Goal: Task Accomplishment & Management: Manage account settings

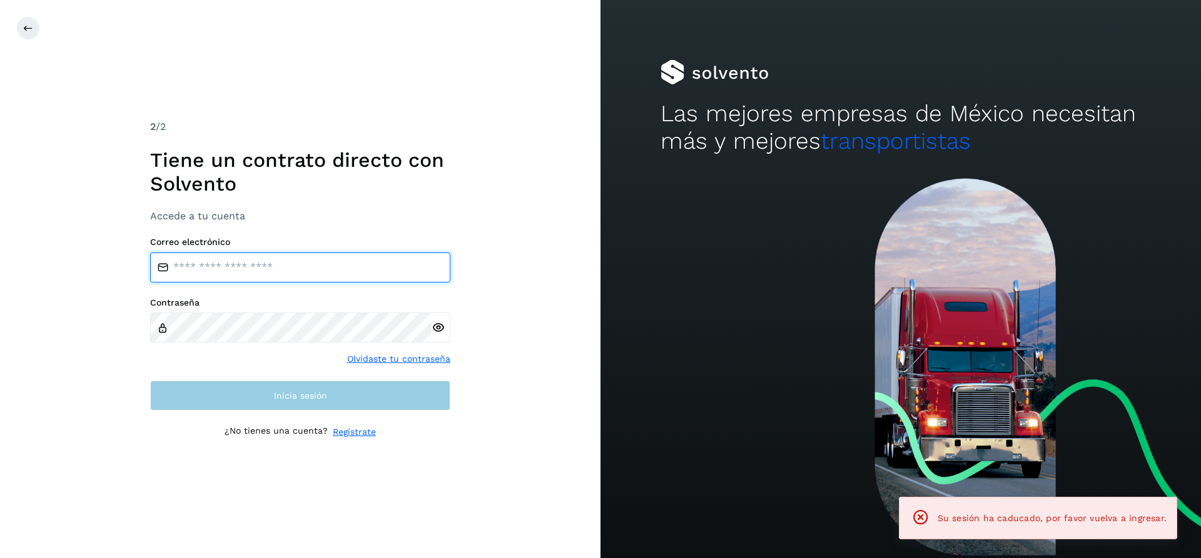
type input "**********"
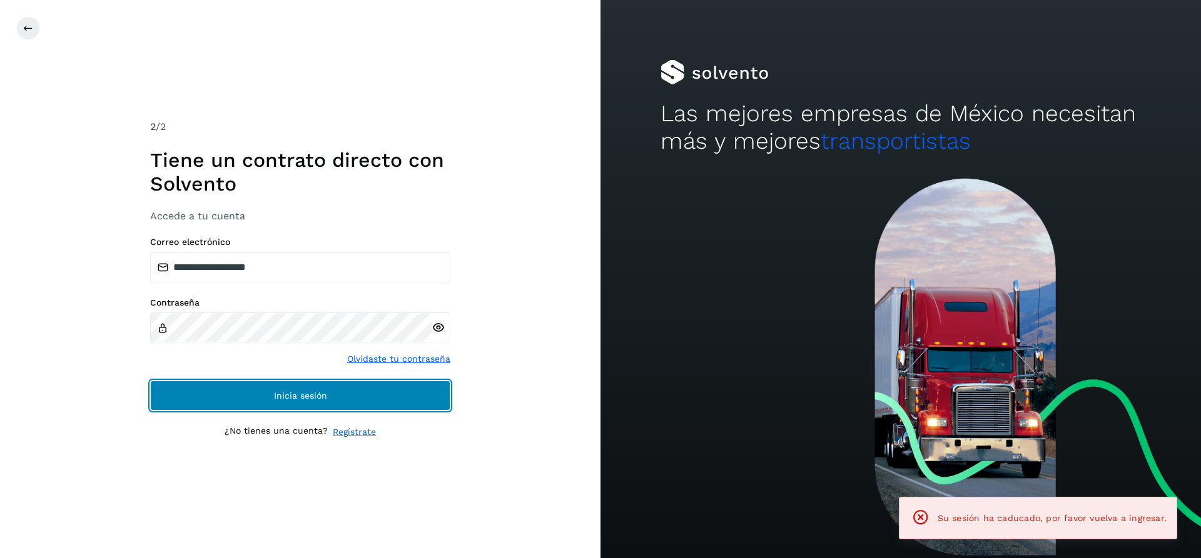
click at [366, 392] on button "Inicia sesión" at bounding box center [300, 396] width 300 height 30
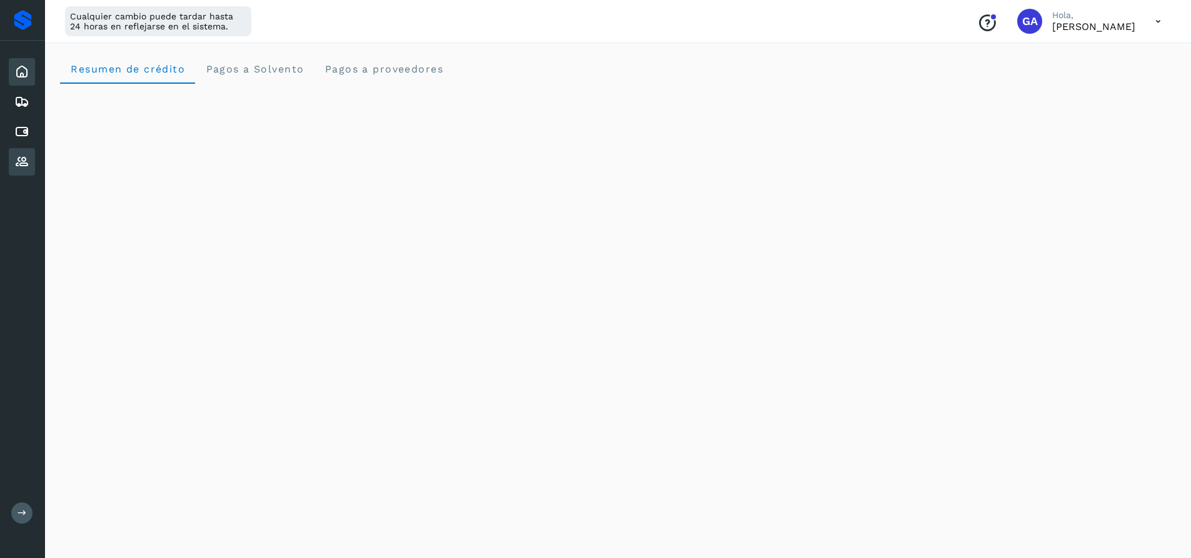
click at [23, 163] on icon at bounding box center [21, 161] width 15 height 15
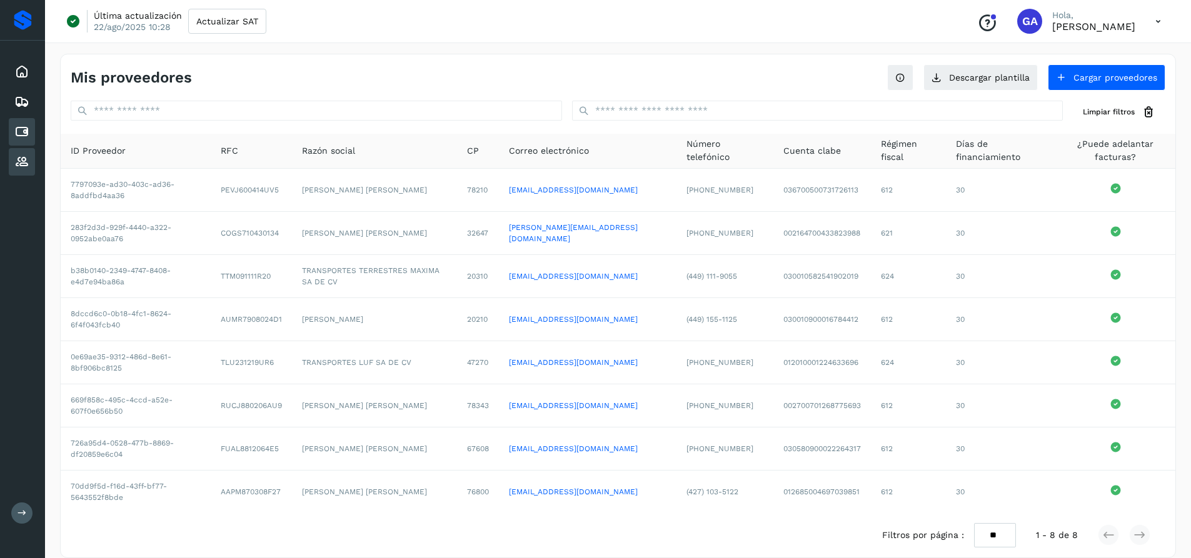
click at [30, 133] on div "Cuentas por pagar" at bounding box center [22, 132] width 26 height 28
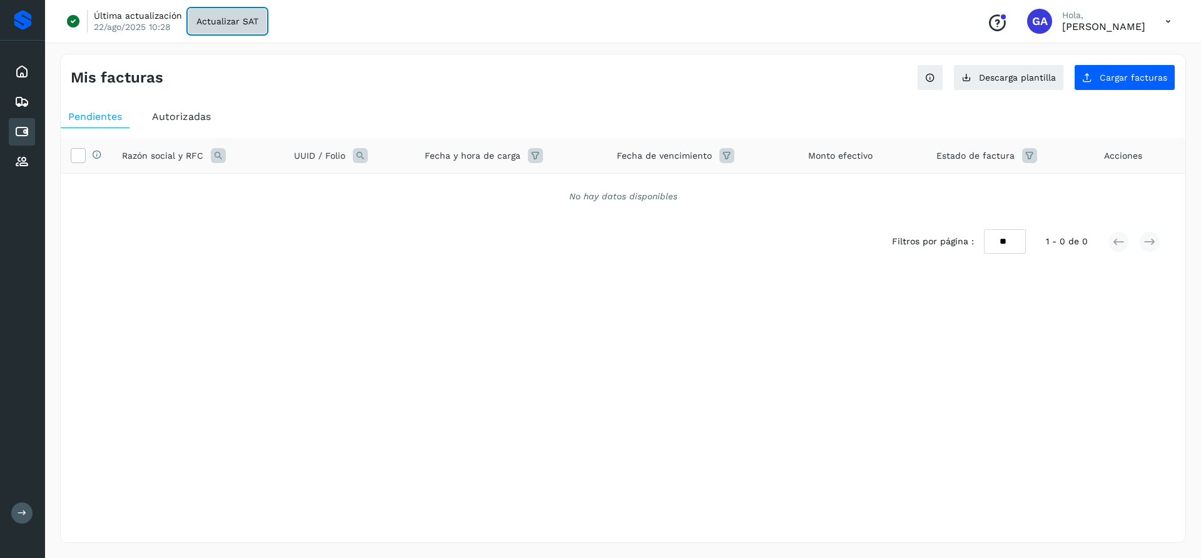
click at [231, 21] on span "Actualizar SAT" at bounding box center [227, 21] width 62 height 9
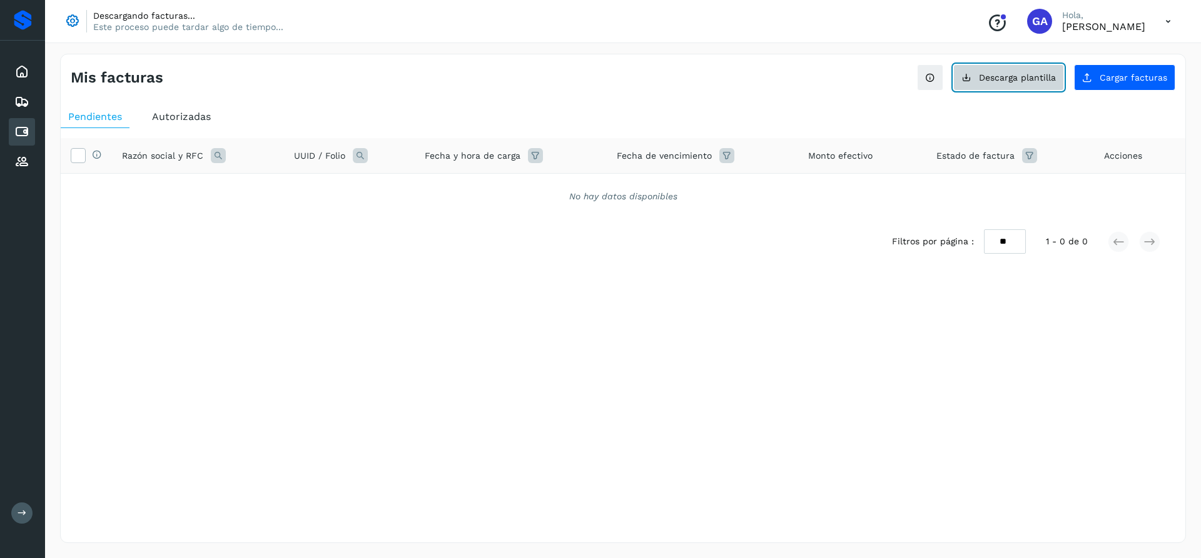
click at [987, 81] on span "Descarga plantilla" at bounding box center [1017, 77] width 77 height 9
click at [1111, 70] on button "Cargar facturas" at bounding box center [1124, 77] width 101 height 26
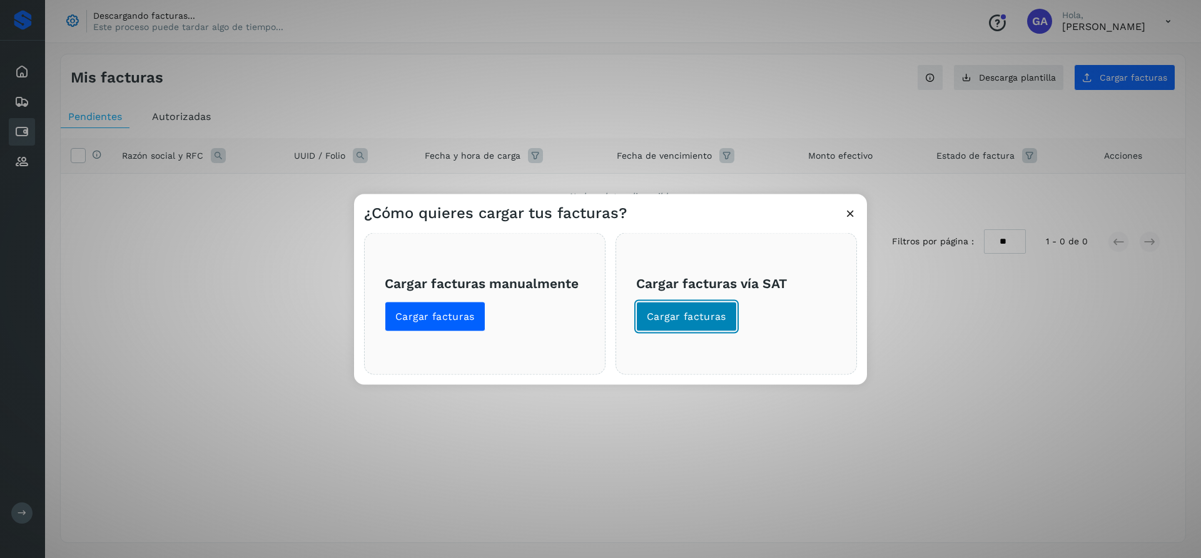
click at [659, 304] on button "Cargar facturas" at bounding box center [686, 316] width 101 height 30
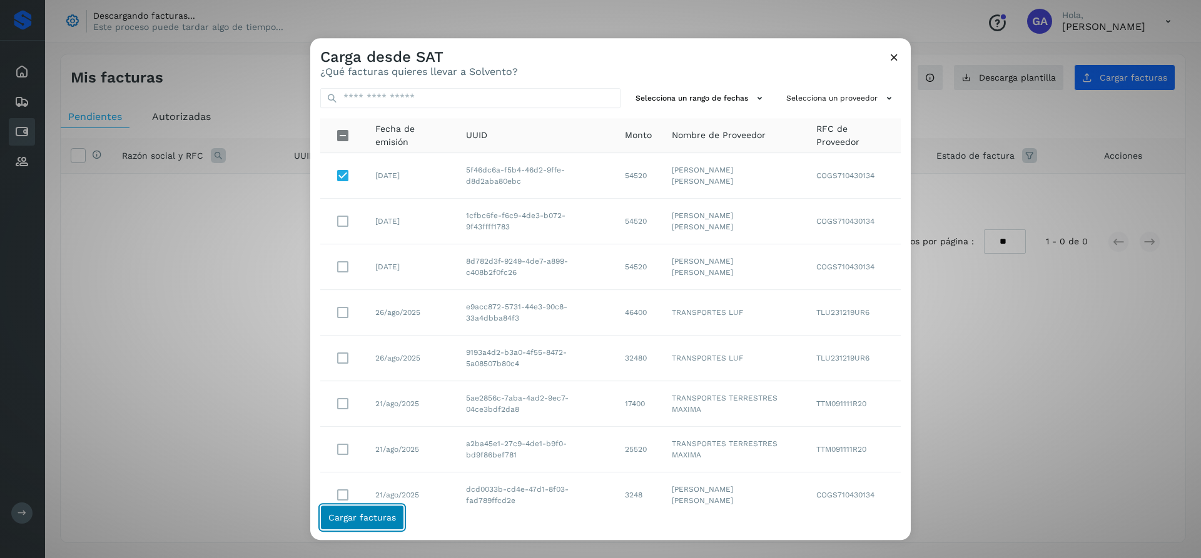
click at [352, 509] on button "Cargar facturas" at bounding box center [362, 517] width 84 height 25
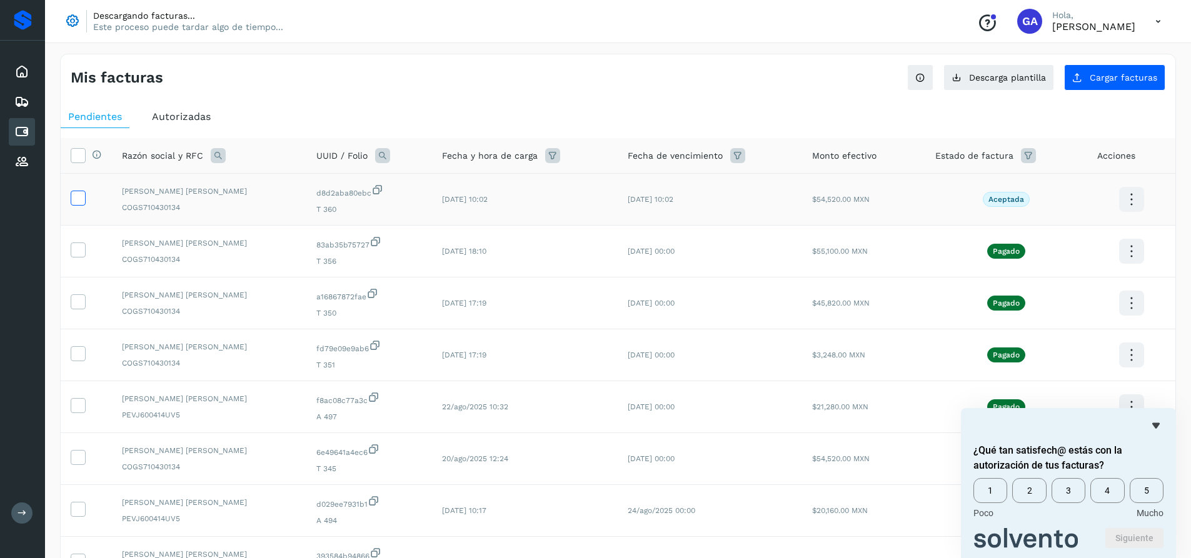
click at [81, 200] on icon at bounding box center [77, 197] width 13 height 13
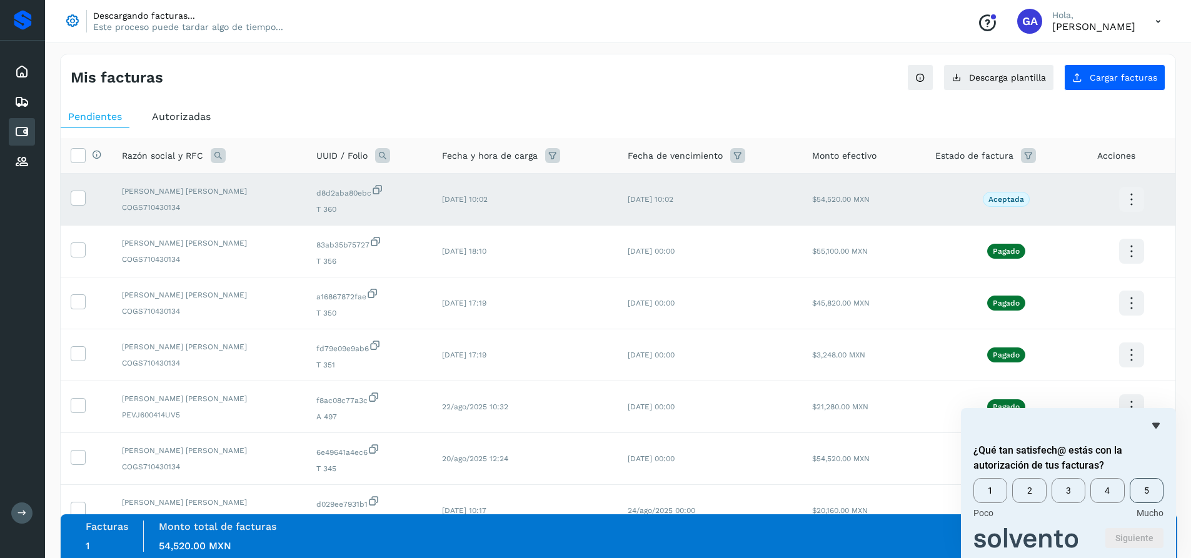
click at [1143, 485] on span "5" at bounding box center [1147, 490] width 34 height 25
click at [1130, 535] on button "Siguiente" at bounding box center [1135, 538] width 58 height 20
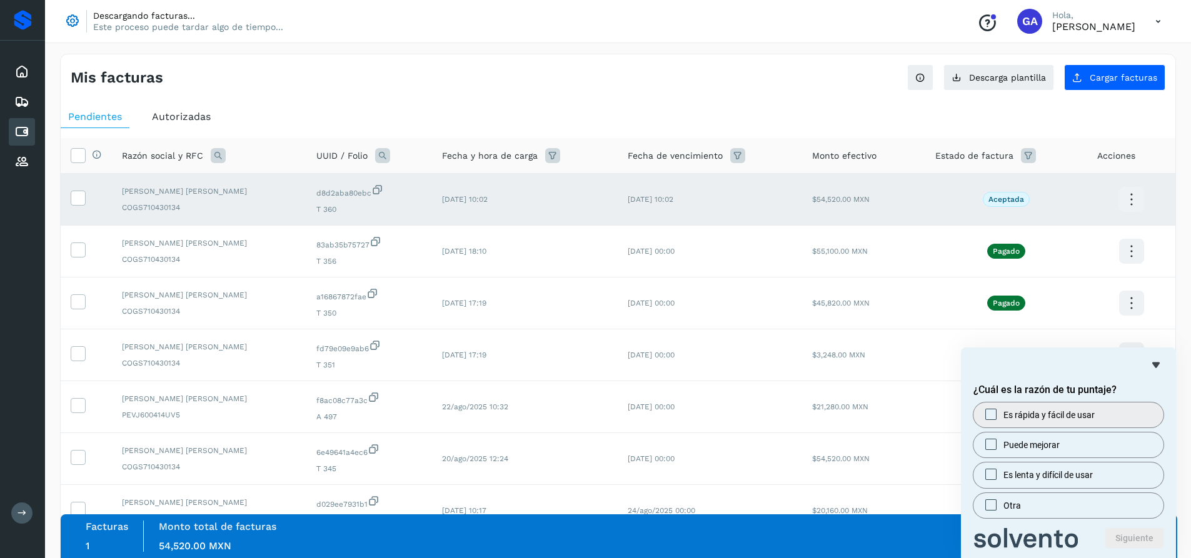
click at [984, 416] on div at bounding box center [991, 414] width 15 height 13
click at [1139, 530] on button "Siguiente" at bounding box center [1135, 538] width 58 height 20
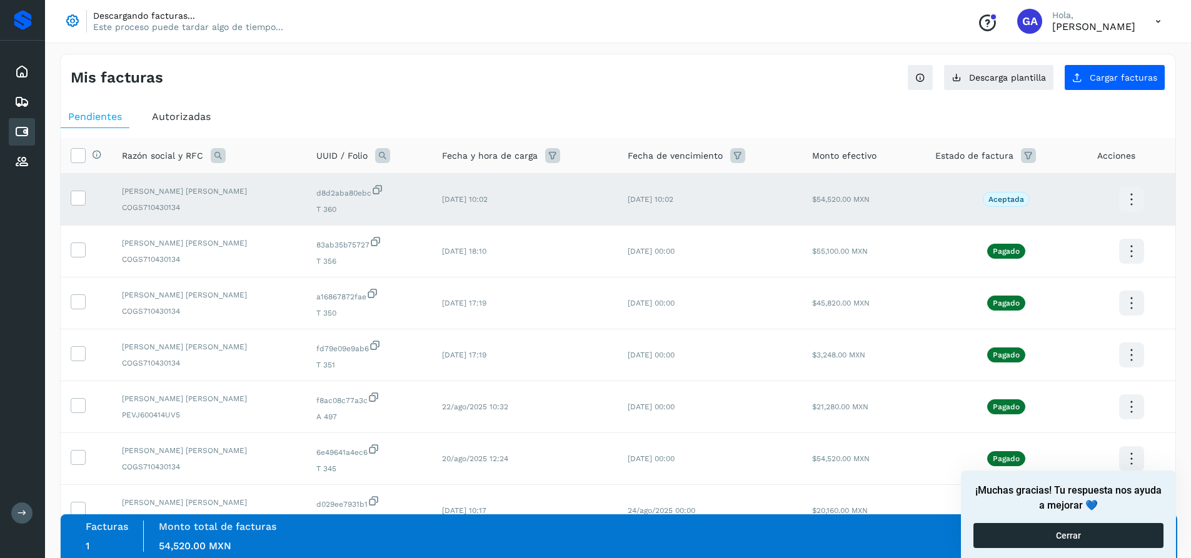
click at [1054, 533] on button "Cerrar" at bounding box center [1069, 535] width 190 height 25
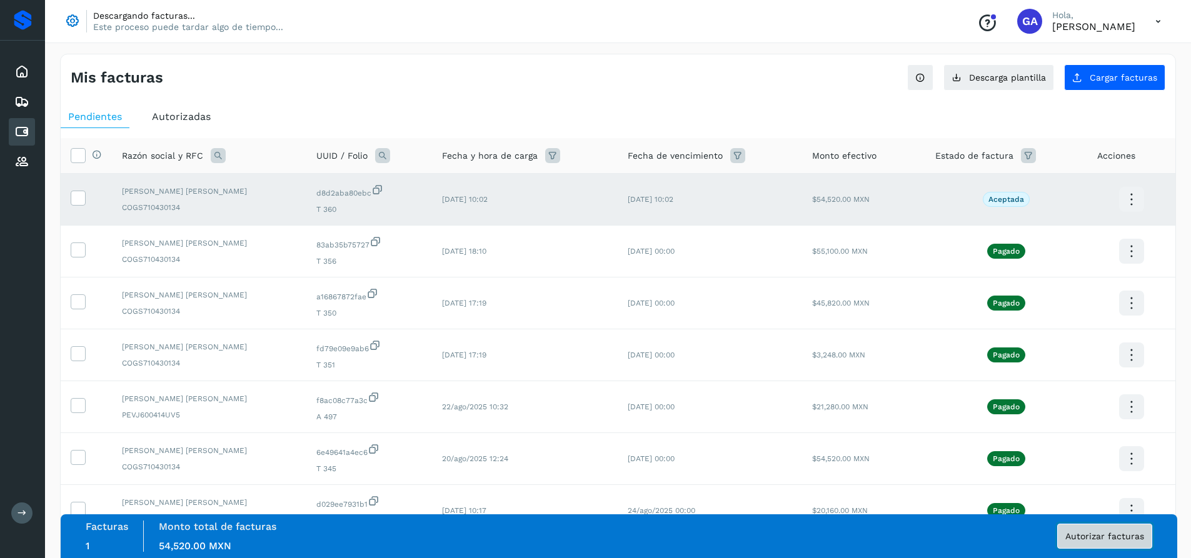
click at [1084, 530] on button "Autorizar facturas" at bounding box center [1104, 536] width 95 height 25
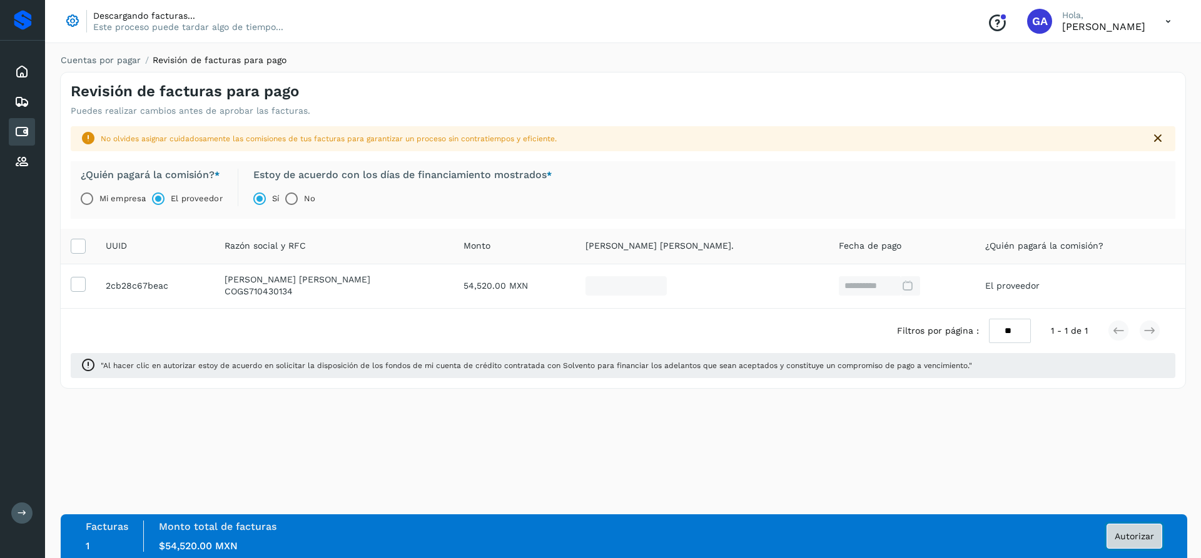
click at [1110, 529] on button "Autorizar" at bounding box center [1134, 536] width 56 height 25
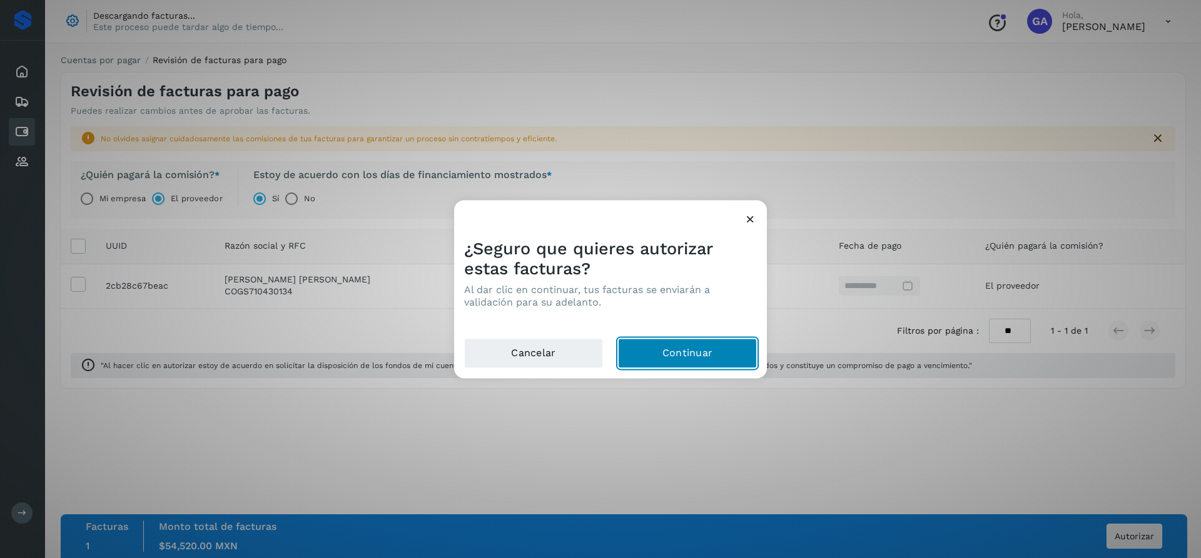
click at [682, 347] on button "Continuar" at bounding box center [687, 353] width 139 height 30
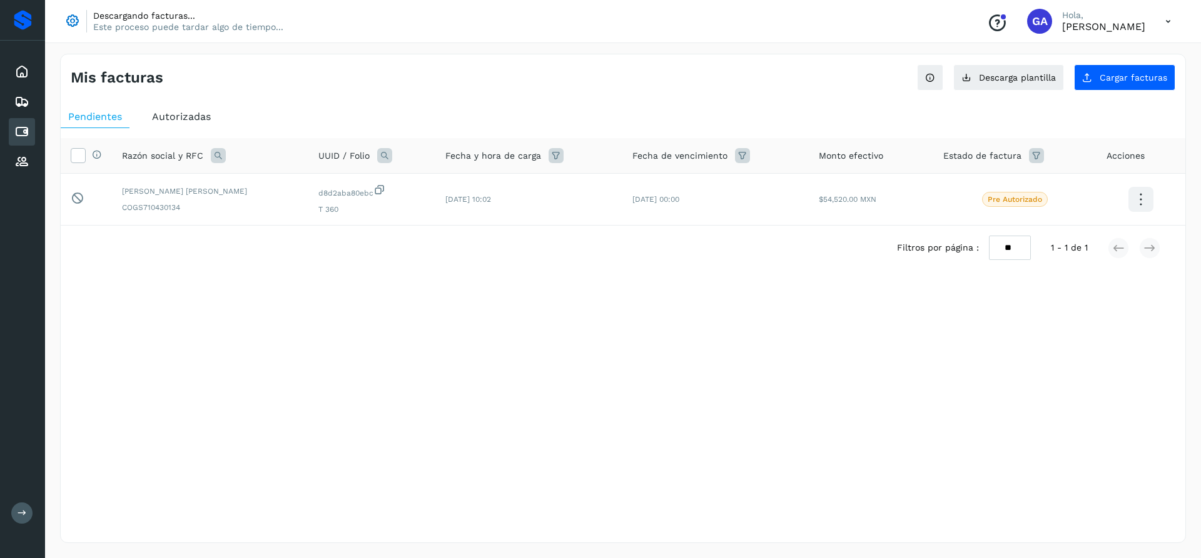
drag, startPoint x: 1102, startPoint y: 325, endPoint x: 627, endPoint y: 234, distance: 483.9
click at [1101, 325] on div "Mis facturas Ver instrucciones para cargar Facturas Descarga plantilla Cargar f…" at bounding box center [623, 299] width 1126 height 490
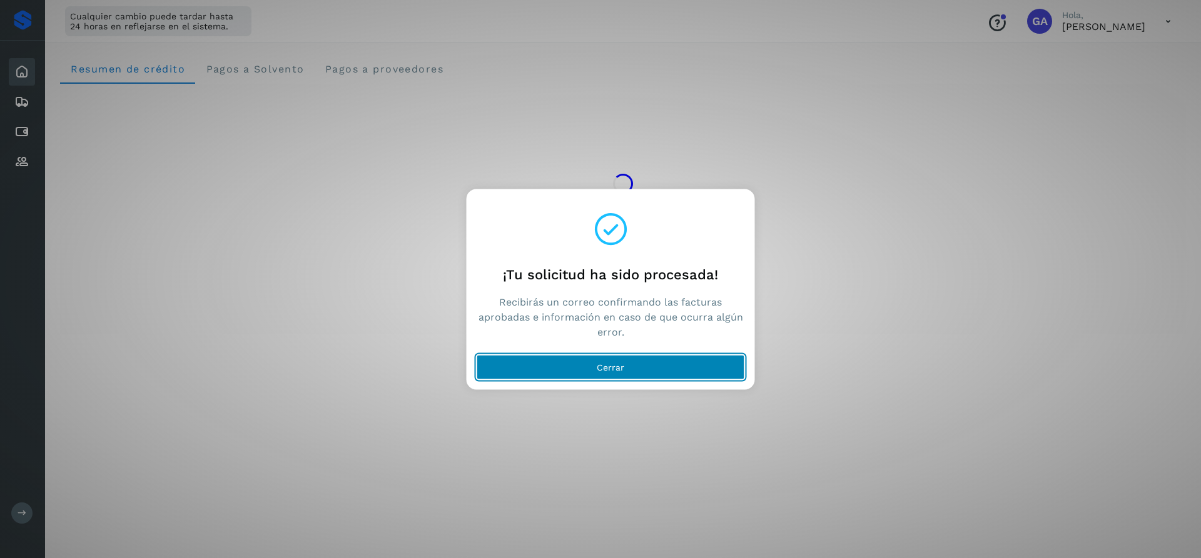
click at [635, 366] on button "Cerrar" at bounding box center [610, 367] width 268 height 25
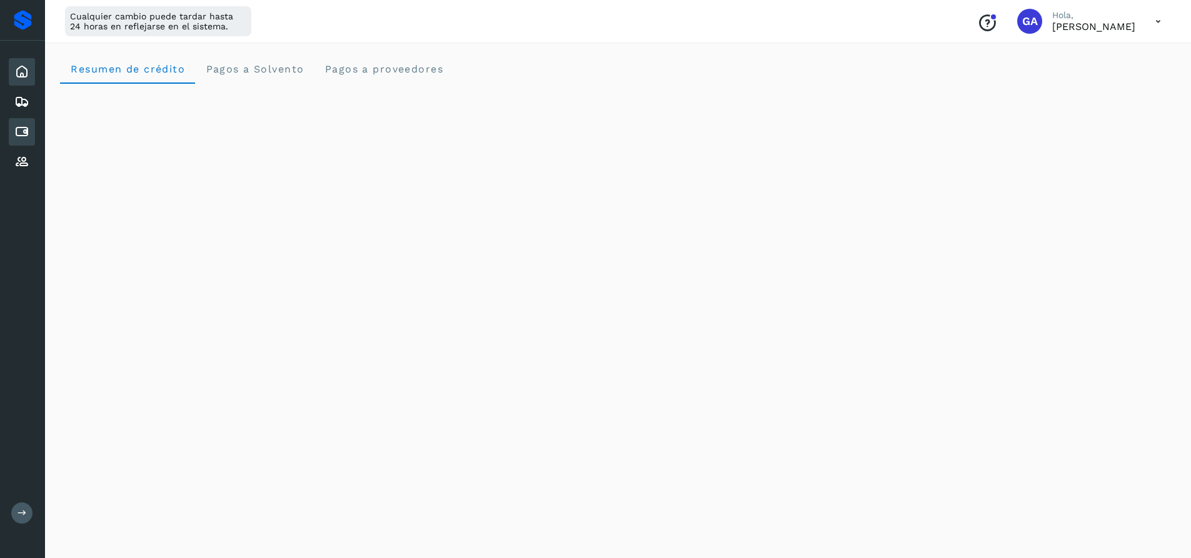
click at [16, 129] on icon at bounding box center [21, 131] width 15 height 15
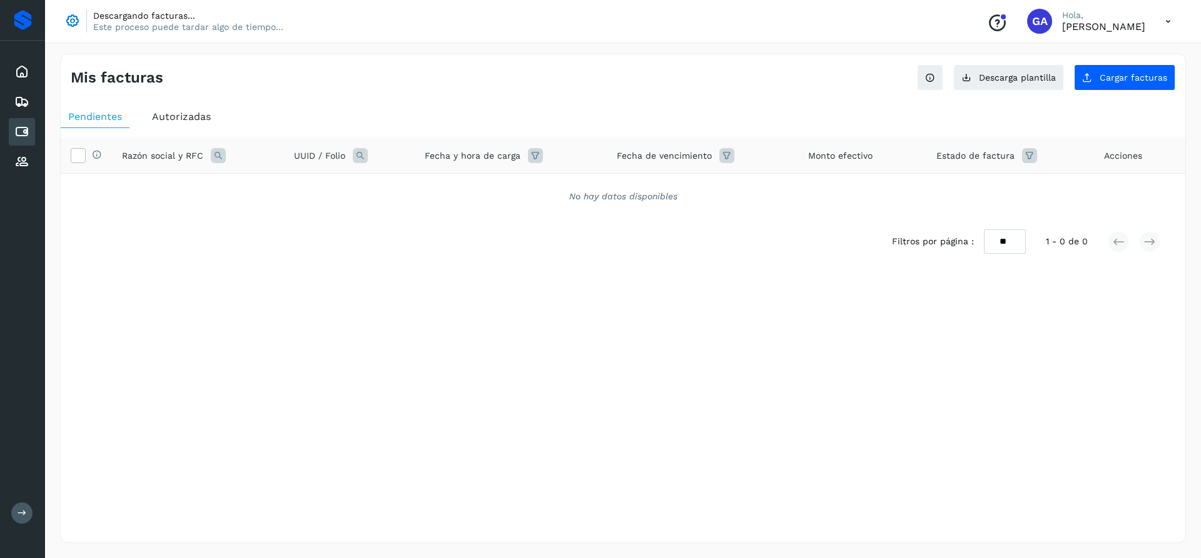
click at [193, 118] on span "Autorizadas" at bounding box center [181, 117] width 59 height 12
